Goal: Information Seeking & Learning: Find specific fact

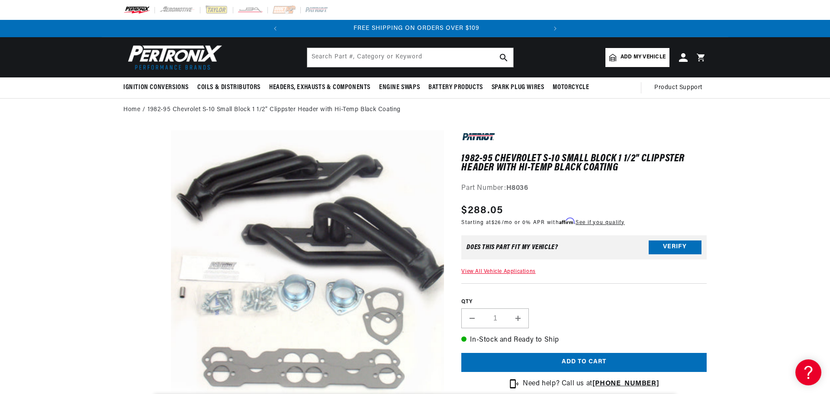
scroll to position [0, 262]
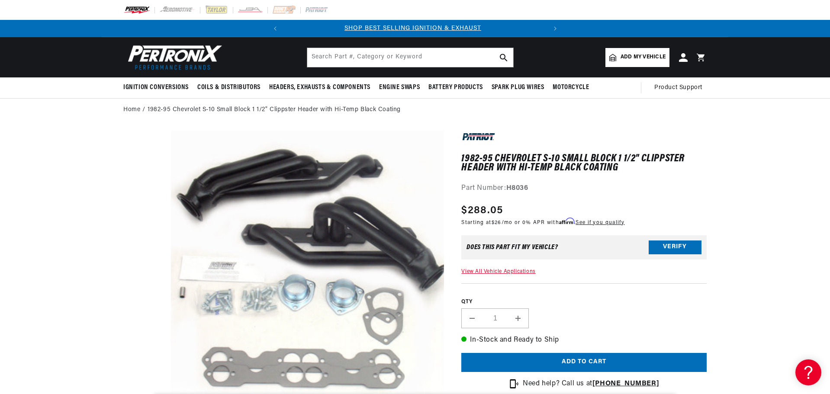
scroll to position [0, 0]
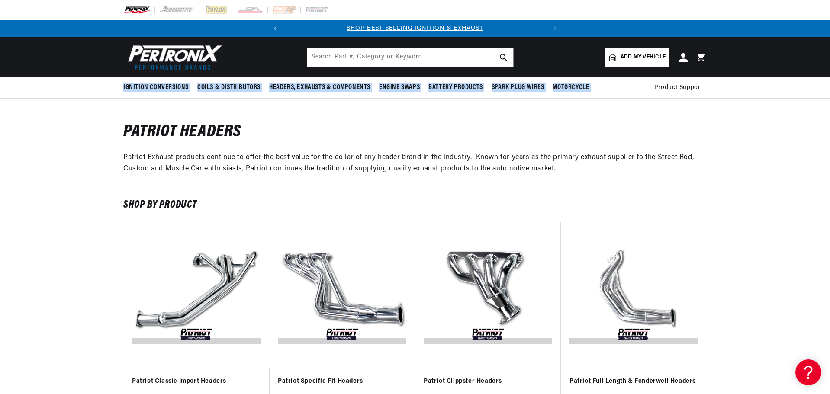
drag, startPoint x: 829, startPoint y: 36, endPoint x: 831, endPoint y: 86, distance: 49.8
click at [830, 86] on html "Skip to content Your cart Your cart is empty Get the right parts the first time…" at bounding box center [415, 197] width 830 height 394
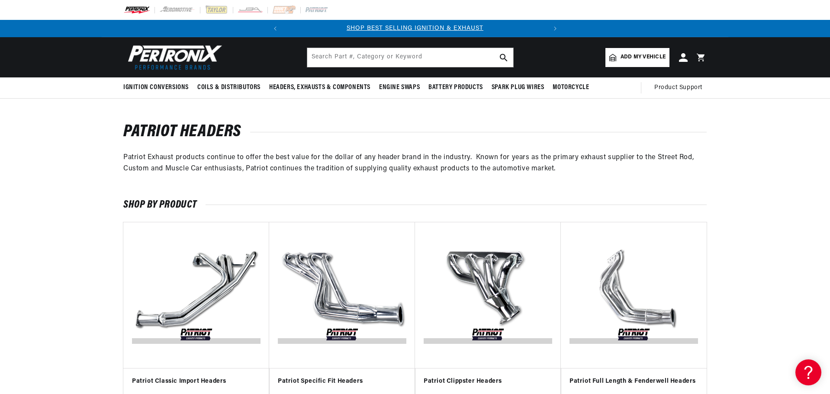
click at [795, 169] on div "Patriot Headers Patriot Exhaust products continue to offer the best value for t…" at bounding box center [415, 150] width 830 height 50
click at [827, 157] on div "Patriot Headers Patriot Exhaust products continue to offer the best value for t…" at bounding box center [415, 150] width 830 height 50
click at [482, 267] on img "Slider" at bounding box center [488, 295] width 132 height 132
click at [478, 330] on img "Slider" at bounding box center [488, 295] width 132 height 132
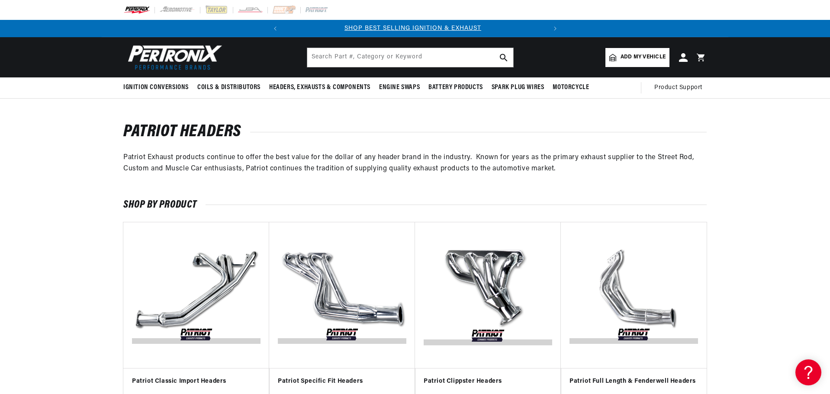
scroll to position [0, 0]
click at [500, 273] on img "Slider" at bounding box center [488, 295] width 132 height 132
click at [500, 260] on img "Slider" at bounding box center [488, 295] width 132 height 132
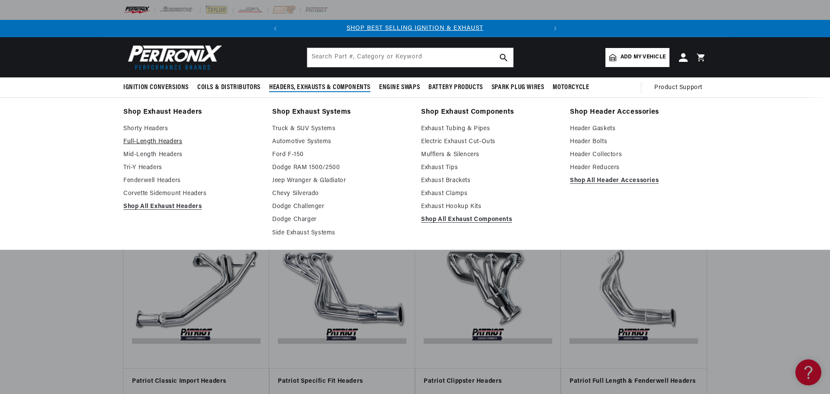
click at [163, 140] on link "Full-Length Headers" at bounding box center [191, 142] width 137 height 10
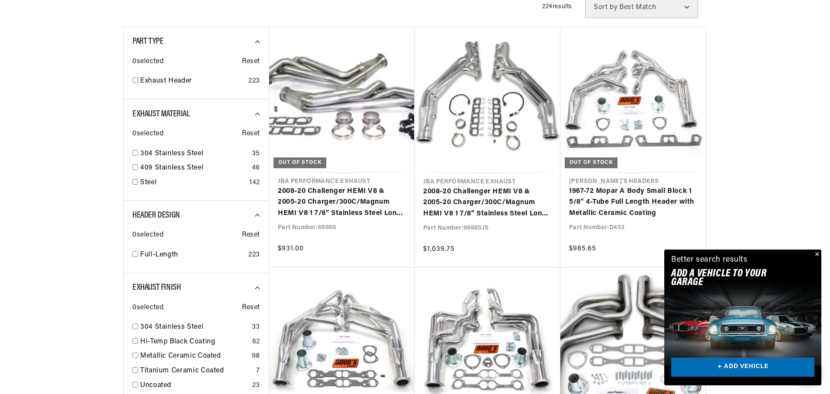
scroll to position [0, 262]
click at [820, 254] on button "Close" at bounding box center [816, 255] width 10 height 10
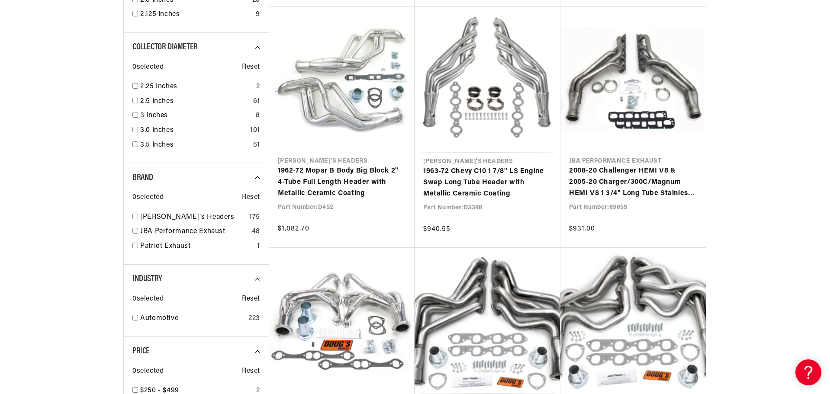
scroll to position [1191, 0]
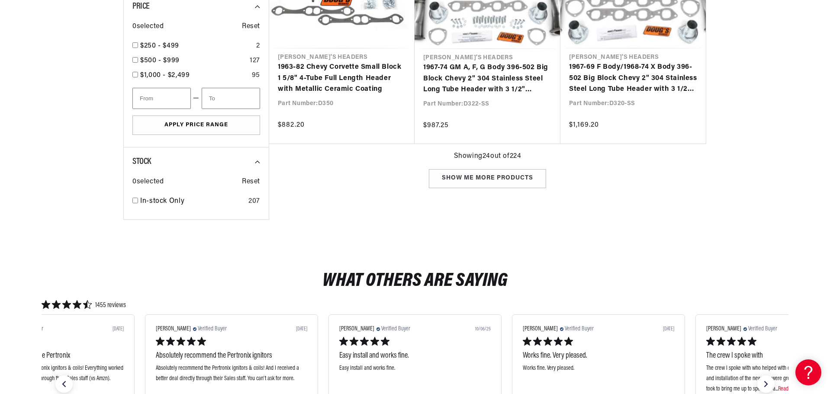
drag, startPoint x: 824, startPoint y: 116, endPoint x: 831, endPoint y: 39, distance: 77.3
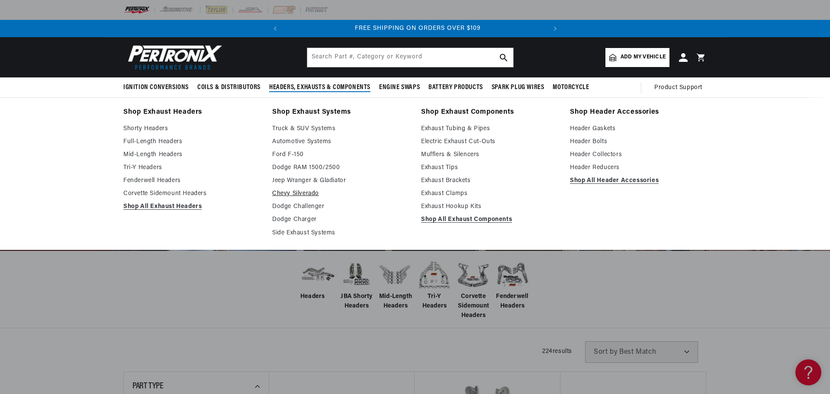
scroll to position [0, 262]
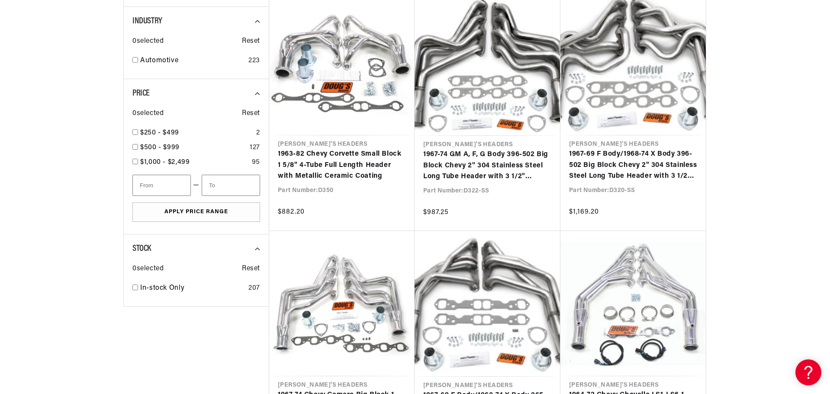
scroll to position [1111, 0]
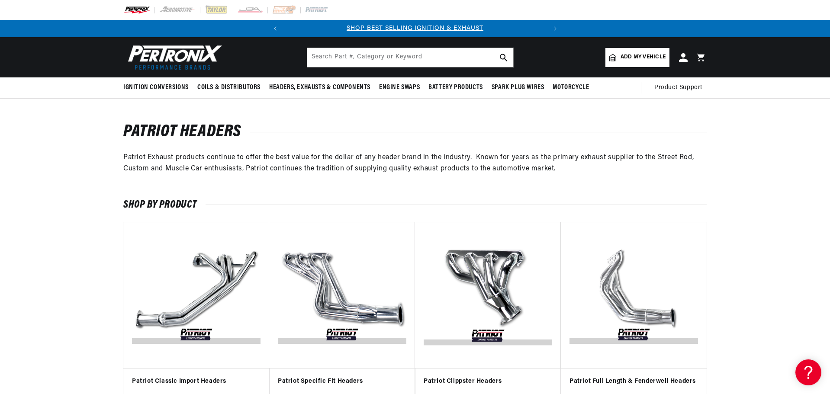
click at [501, 289] on img "Slider" at bounding box center [488, 295] width 132 height 132
drag, startPoint x: 506, startPoint y: 303, endPoint x: 496, endPoint y: 274, distance: 31.2
click at [496, 274] on img "Slider" at bounding box center [488, 295] width 132 height 132
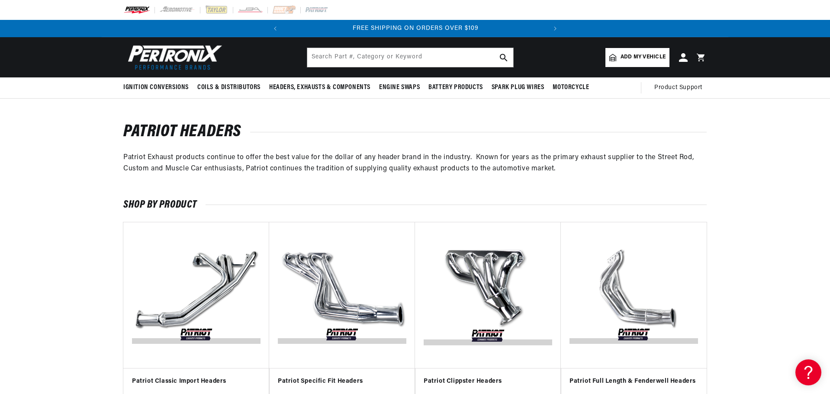
click at [496, 274] on img "Slider" at bounding box center [488, 295] width 132 height 132
click at [467, 377] on h3 "Patriot Clippster Headers" at bounding box center [488, 381] width 129 height 9
click at [479, 302] on img "Slider" at bounding box center [488, 295] width 132 height 132
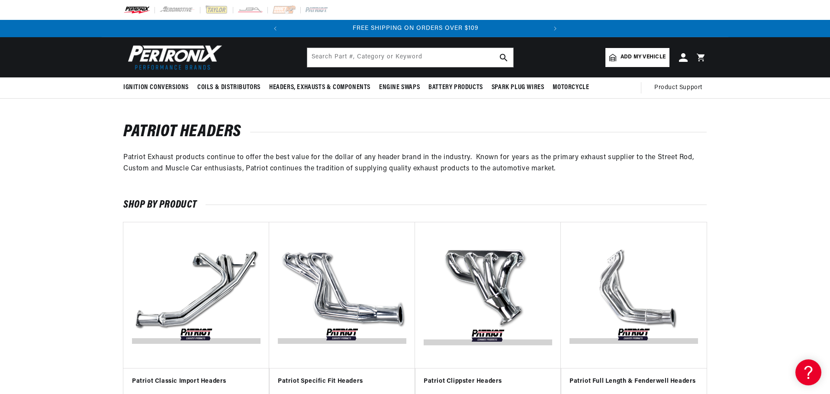
click at [479, 302] on img "Slider" at bounding box center [488, 295] width 132 height 132
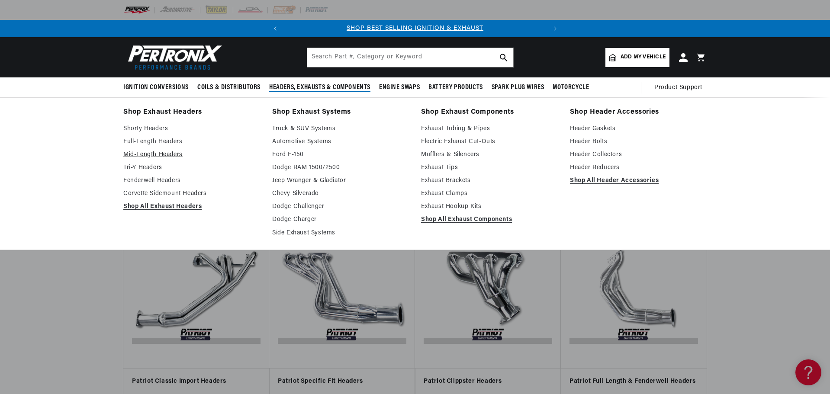
click at [173, 154] on link "Mid-Length Headers" at bounding box center [191, 155] width 137 height 10
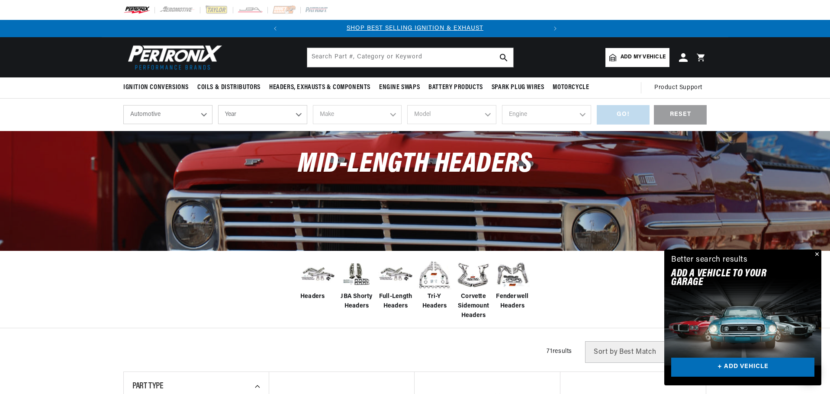
click at [818, 253] on button "Close" at bounding box center [816, 255] width 10 height 10
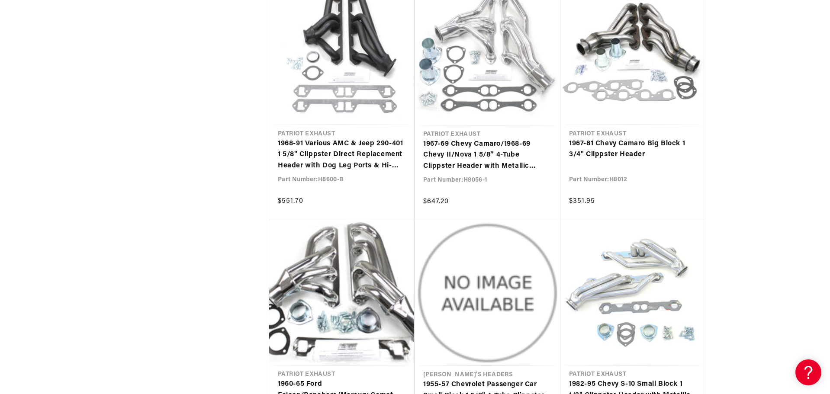
scroll to position [1922, 0]
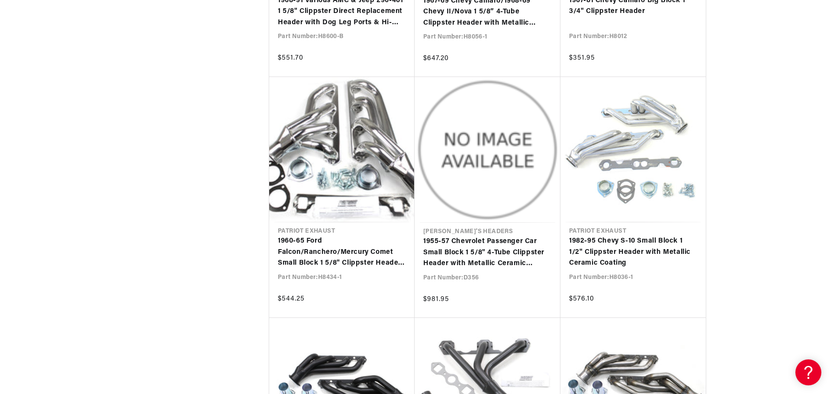
scroll to position [1972, 0]
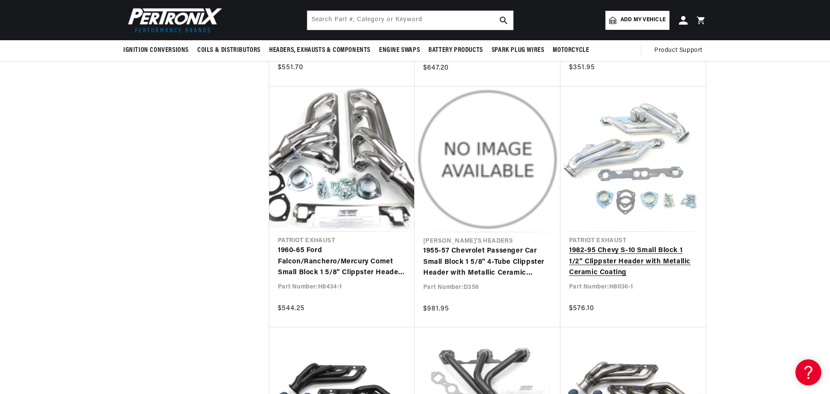
click at [620, 254] on link "1982-95 Chevy S-10 Small Block 1 1/2" Clippster Header with Metallic Ceramic Co…" at bounding box center [633, 261] width 128 height 33
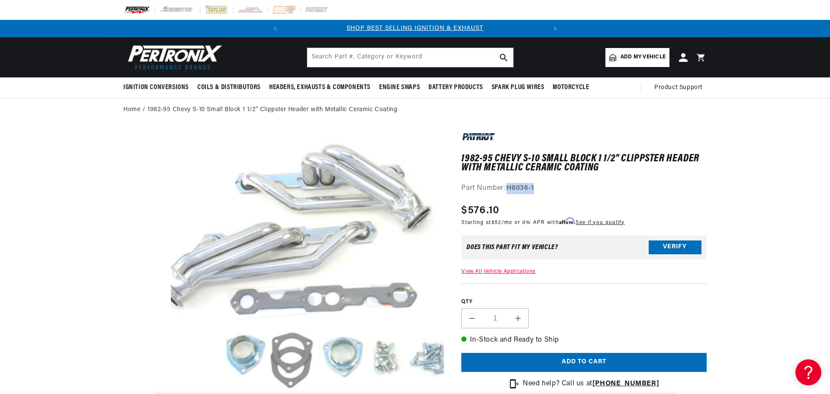
drag, startPoint x: 542, startPoint y: 188, endPoint x: 507, endPoint y: 191, distance: 35.6
click at [507, 191] on div "Part Number: H8036-1" at bounding box center [583, 188] width 245 height 11
copy div "H8036-1"
